Goal: Task Accomplishment & Management: Manage account settings

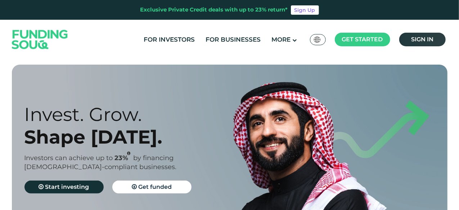
click at [423, 41] on span "Sign in" at bounding box center [422, 39] width 22 height 7
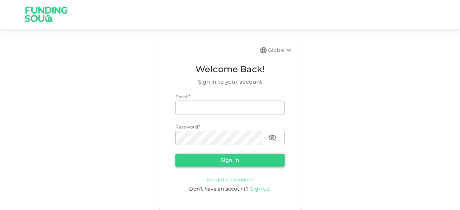
type input "[EMAIL_ADDRESS][DOMAIN_NAME]"
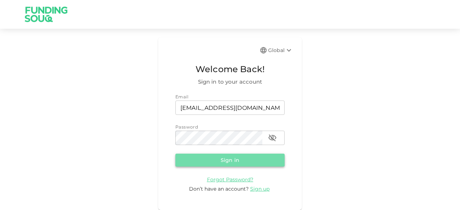
click at [205, 157] on button "Sign in" at bounding box center [230, 160] width 109 height 13
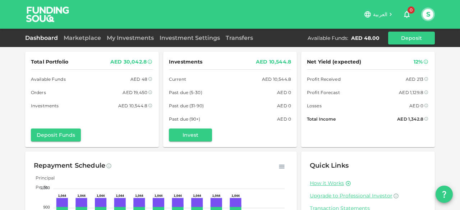
scroll to position [87, 0]
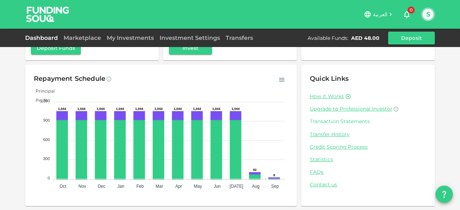
click at [332, 121] on link "Transaction Statements" at bounding box center [368, 121] width 117 height 7
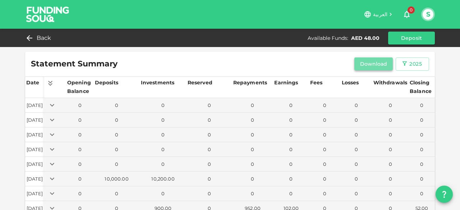
click at [365, 70] on button "Download" at bounding box center [374, 64] width 39 height 13
click at [35, 44] on div "Back Available Funds : AED 48.00 Deposit" at bounding box center [230, 38] width 410 height 13
click at [36, 35] on div "Back" at bounding box center [39, 38] width 29 height 10
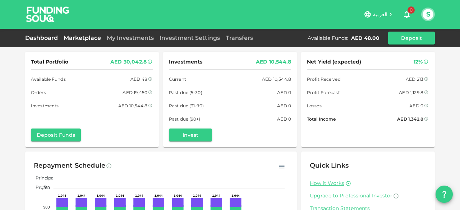
click at [83, 38] on link "Marketplace" at bounding box center [82, 38] width 43 height 7
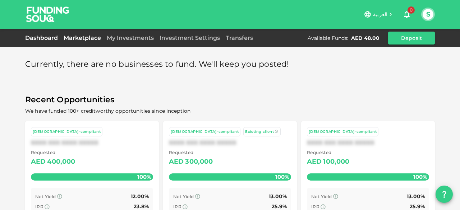
click at [45, 36] on link "Dashboard" at bounding box center [43, 38] width 36 height 7
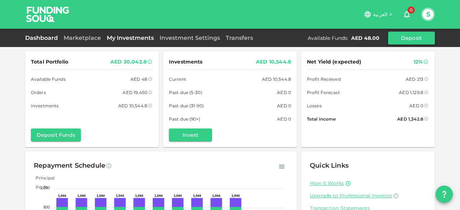
click at [135, 37] on link "My Investments" at bounding box center [130, 38] width 53 height 7
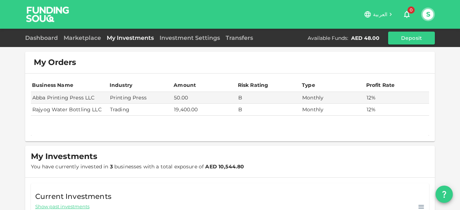
click at [130, 38] on link "My Investments" at bounding box center [130, 38] width 53 height 7
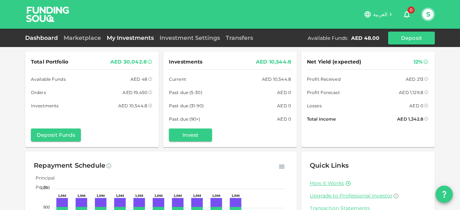
click at [129, 38] on link "My Investments" at bounding box center [130, 38] width 53 height 7
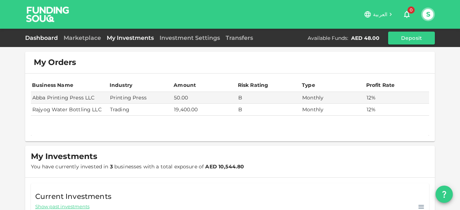
click at [47, 36] on link "Dashboard" at bounding box center [43, 38] width 36 height 7
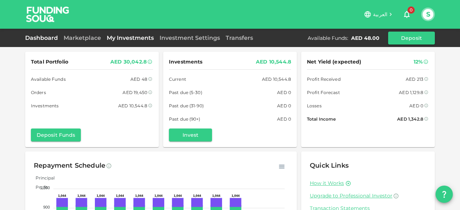
click at [141, 41] on link "My Investments" at bounding box center [130, 38] width 53 height 7
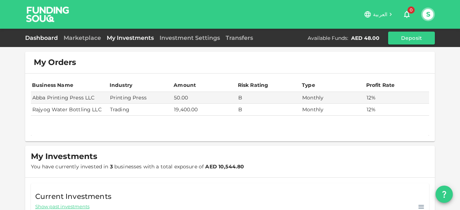
click at [45, 35] on link "Dashboard" at bounding box center [43, 38] width 36 height 7
